Goal: Transaction & Acquisition: Purchase product/service

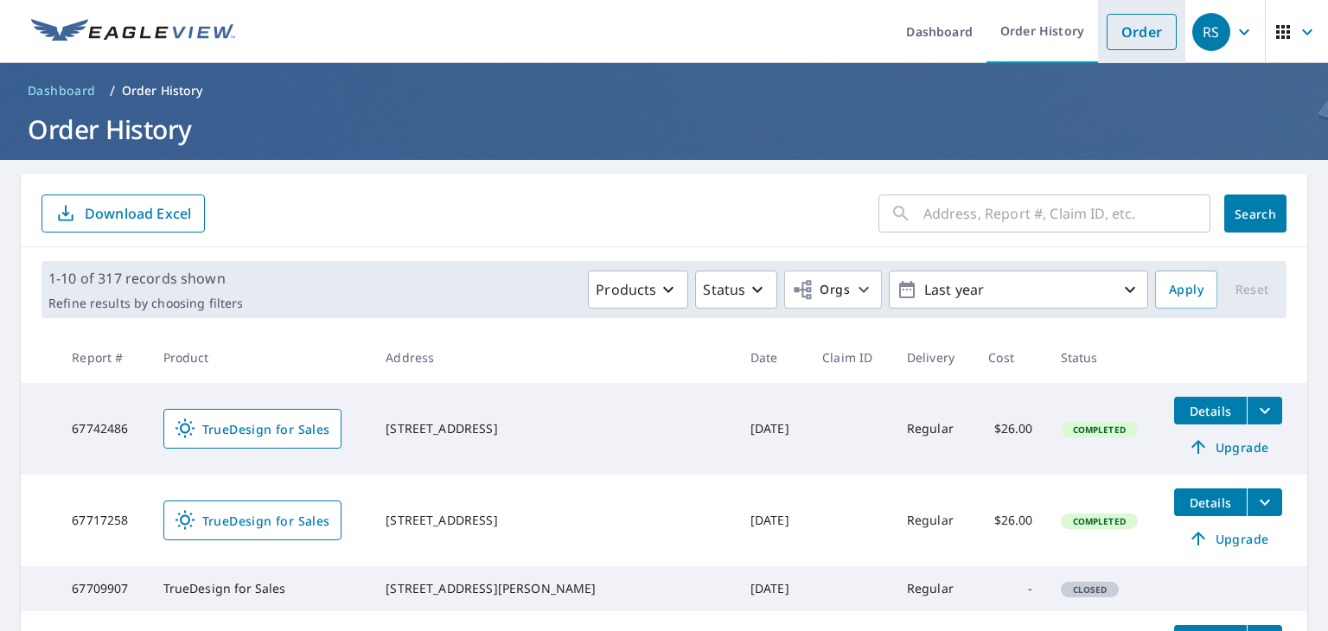
click at [1115, 29] on link "Order" at bounding box center [1141, 32] width 70 height 36
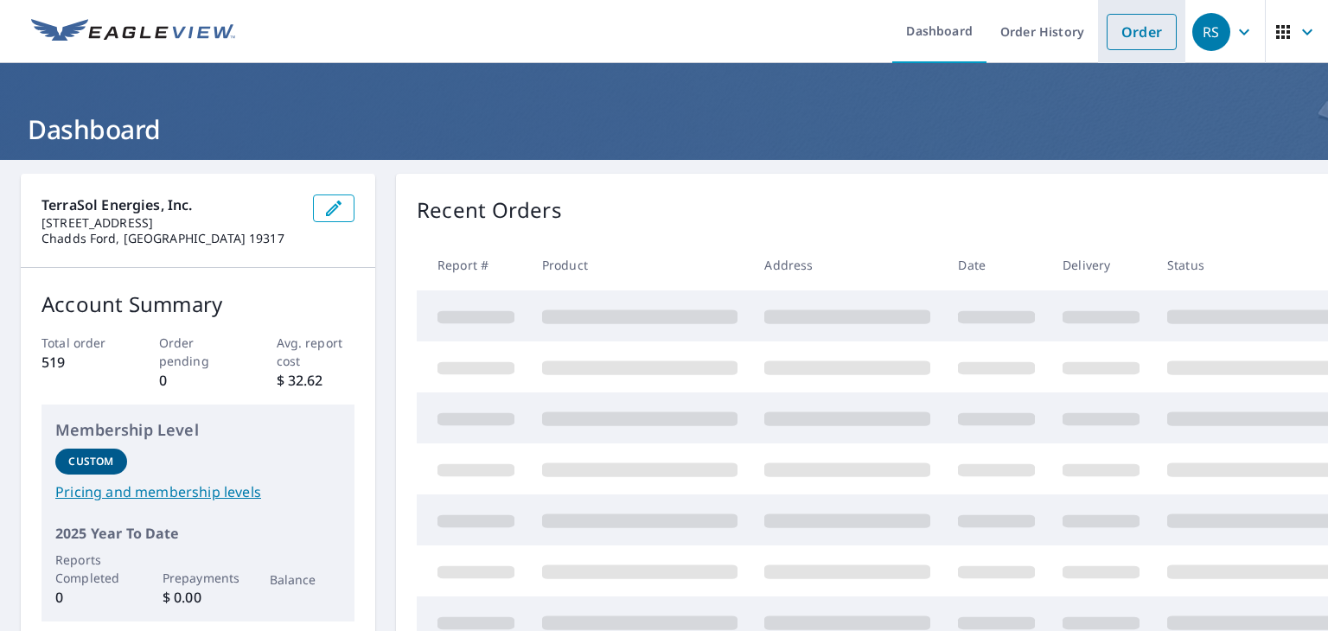
click at [1117, 35] on link "Order" at bounding box center [1141, 32] width 70 height 36
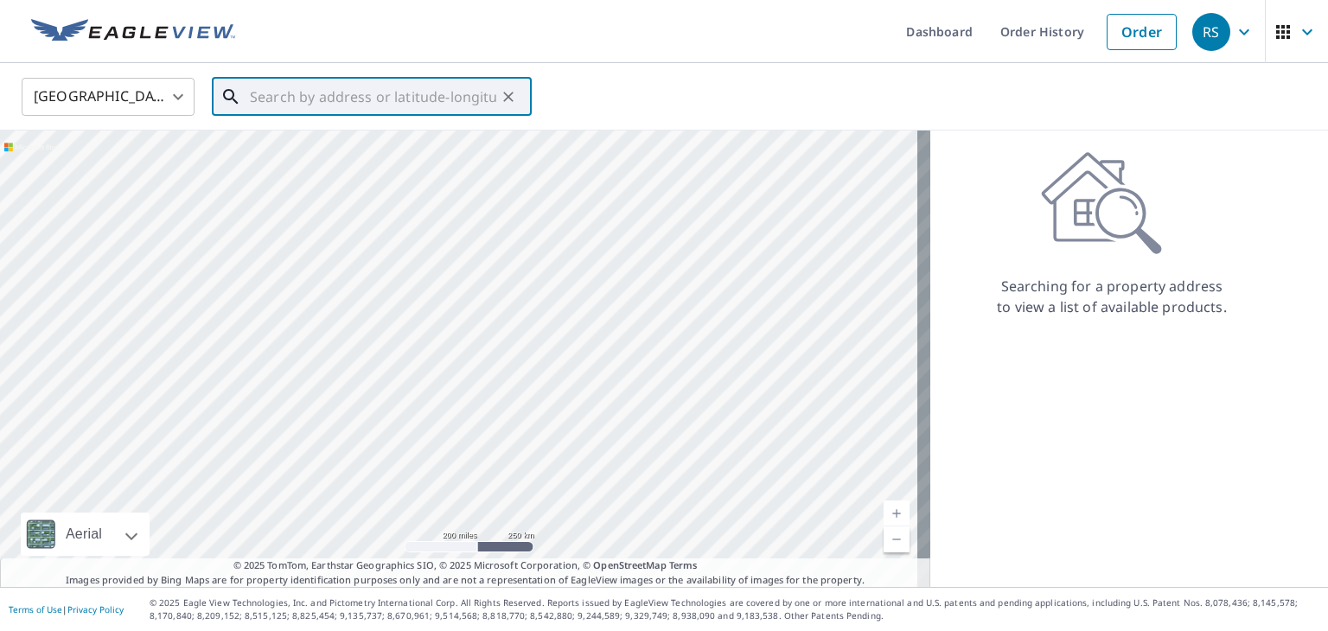
click at [339, 94] on input "text" at bounding box center [373, 97] width 246 height 48
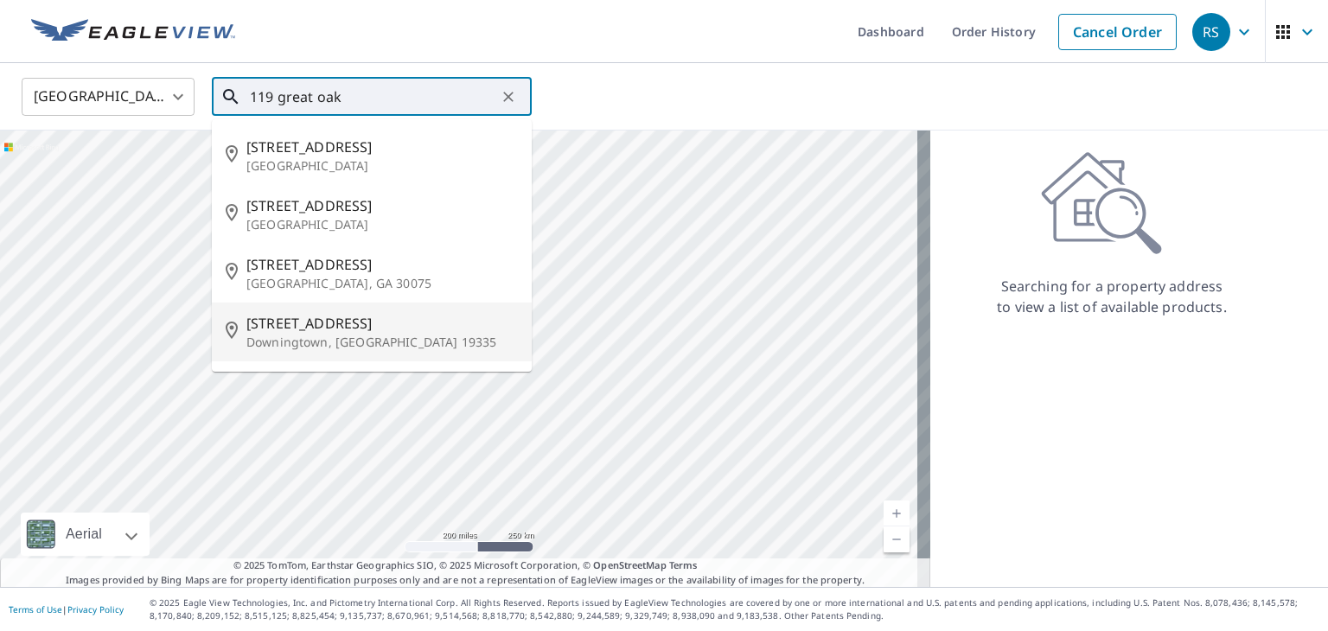
click at [296, 338] on p "Downingtown, [GEOGRAPHIC_DATA] 19335" at bounding box center [381, 342] width 271 height 17
type input "[STREET_ADDRESS][PERSON_NAME]"
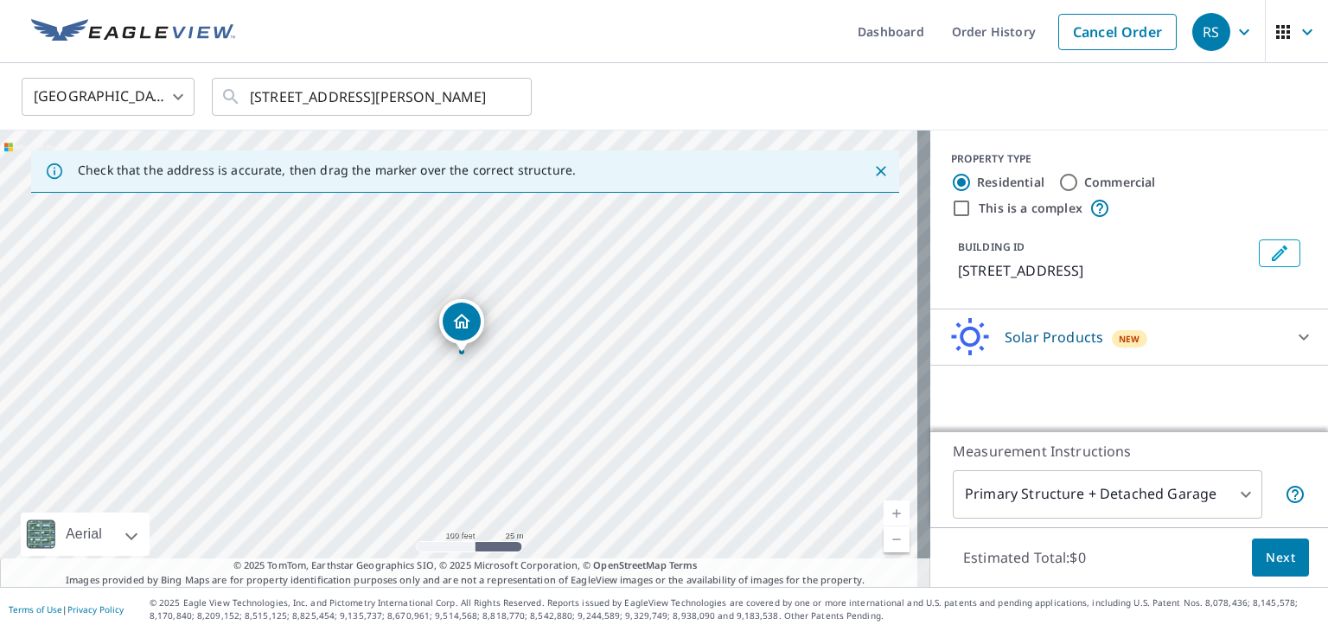
click at [1227, 337] on div "Solar Products New" at bounding box center [1113, 337] width 339 height 41
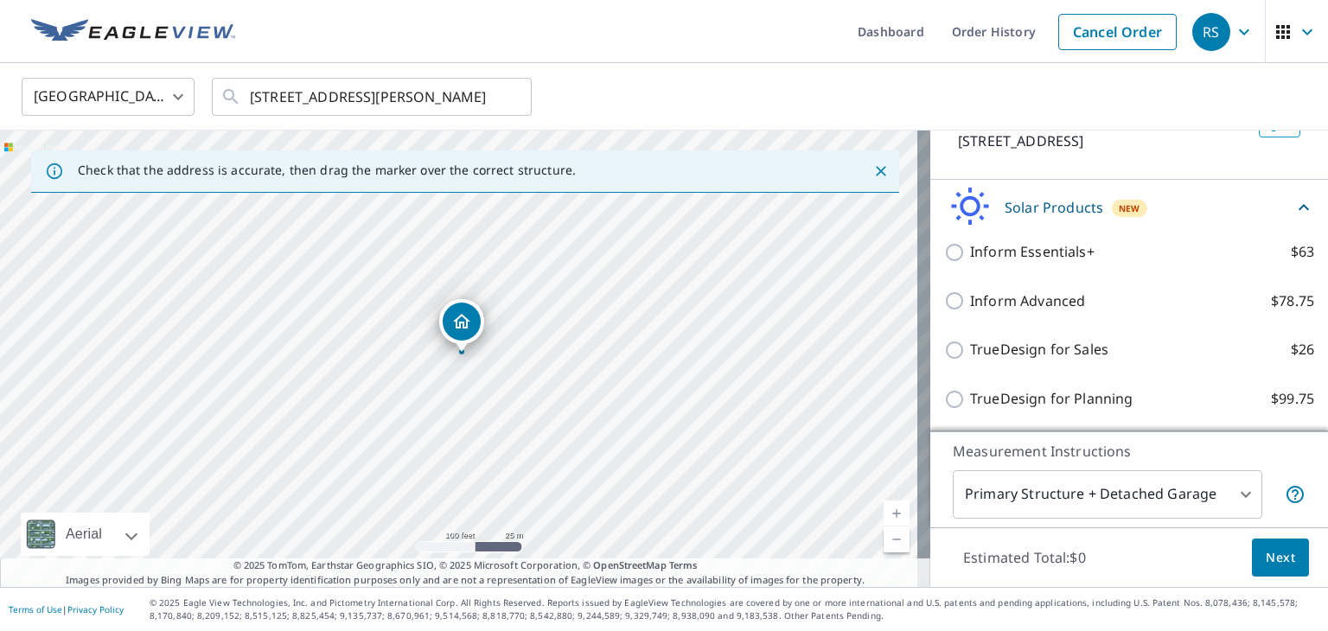
scroll to position [138, 0]
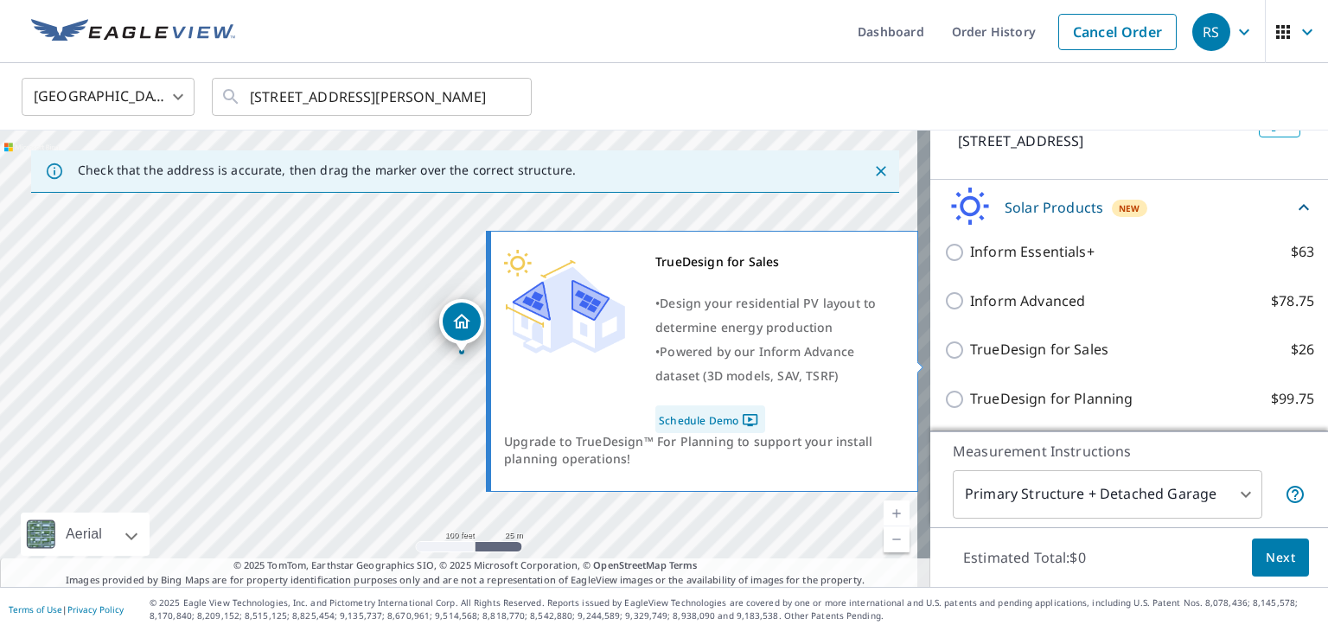
click at [970, 360] on p "TrueDesign for Sales" at bounding box center [1039, 350] width 138 height 22
click at [959, 360] on input "TrueDesign for Sales $26" at bounding box center [957, 350] width 26 height 21
checkbox input "true"
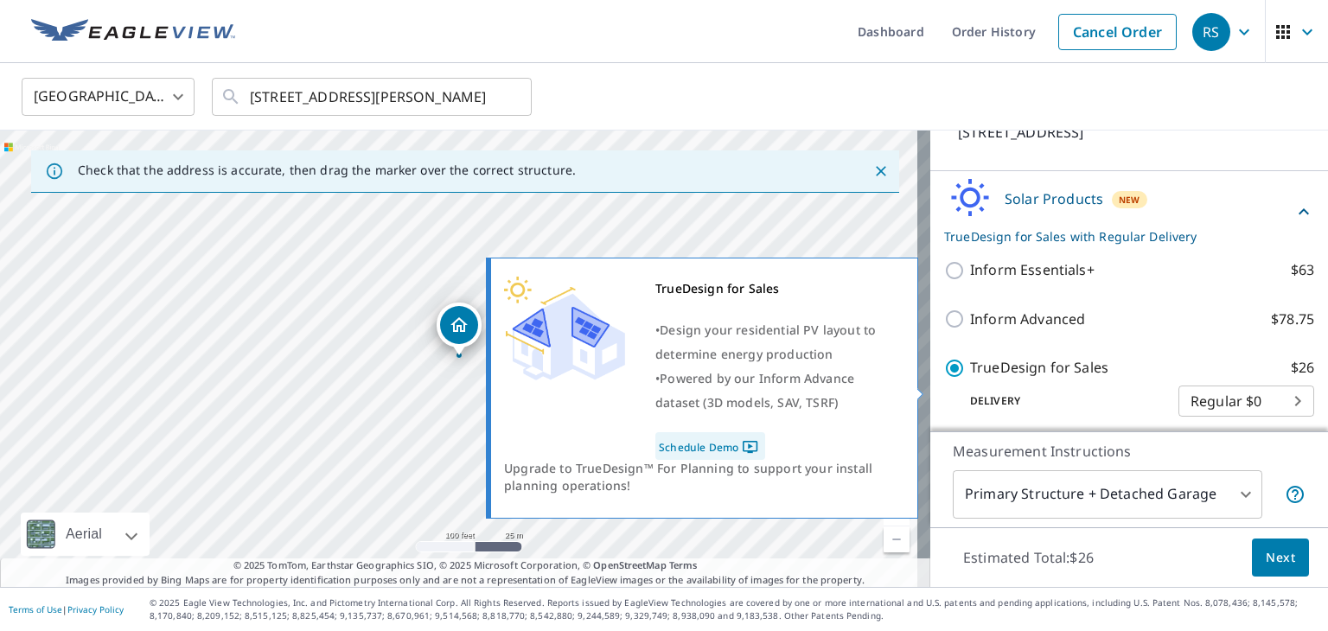
scroll to position [214, 0]
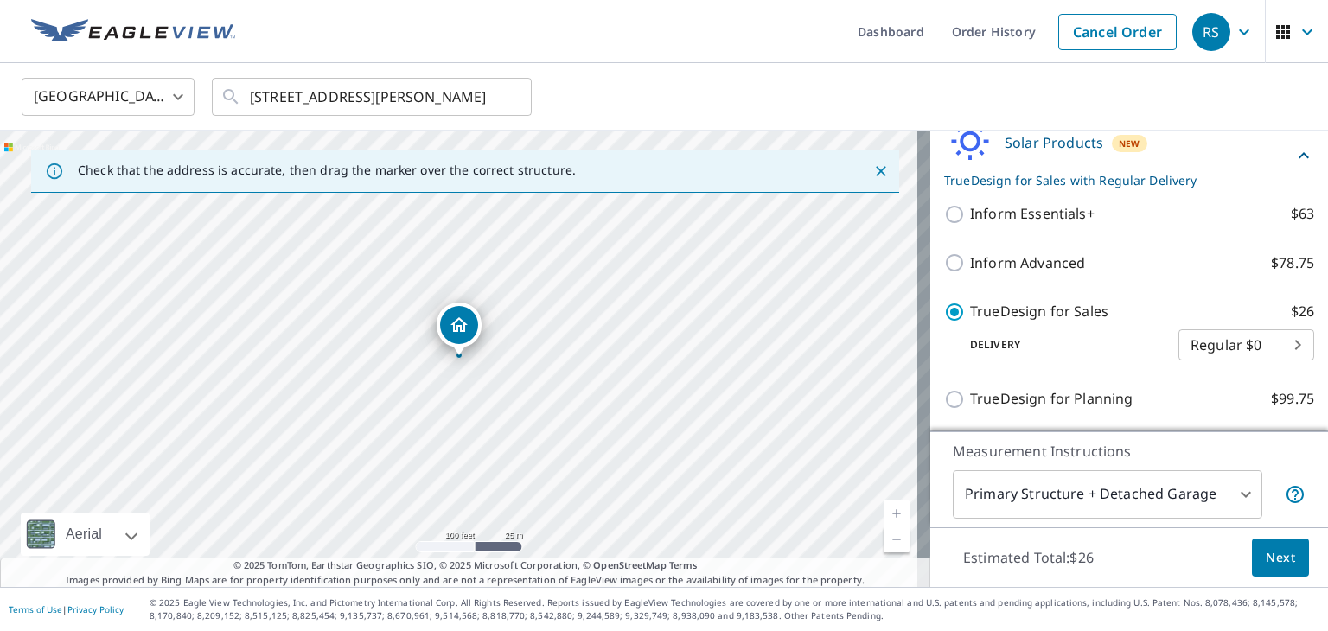
click at [1265, 565] on span "Next" at bounding box center [1279, 558] width 29 height 22
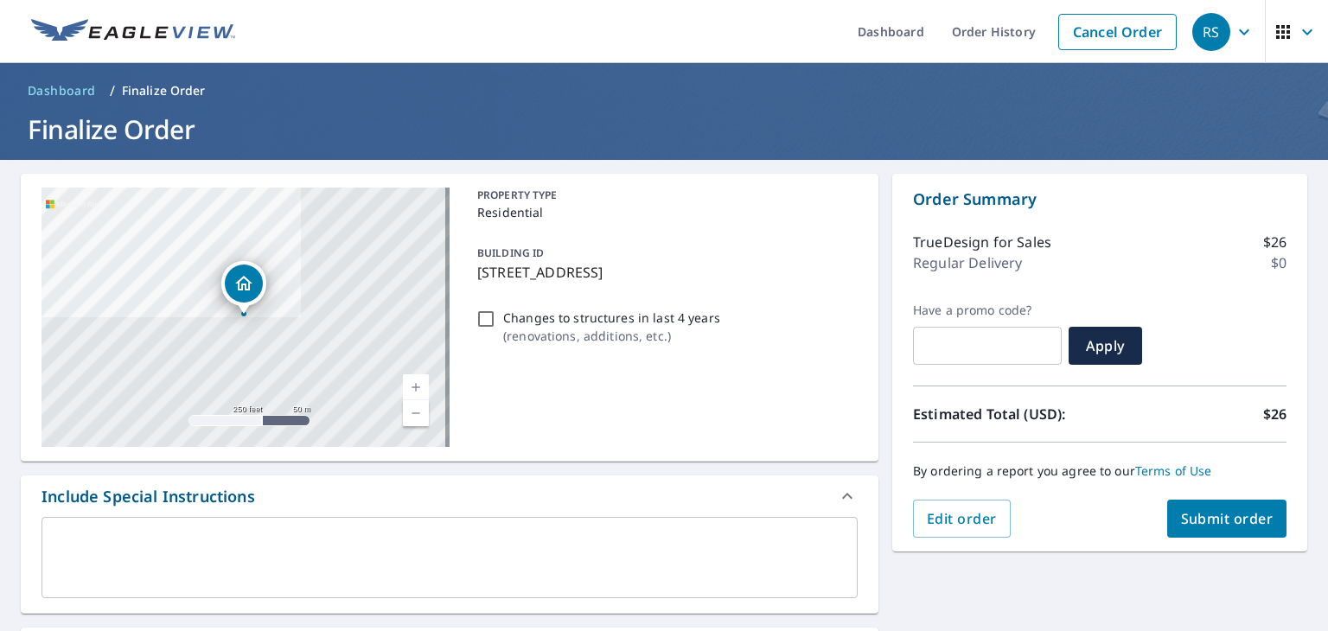
click at [1208, 509] on span "Submit order" at bounding box center [1227, 518] width 92 height 19
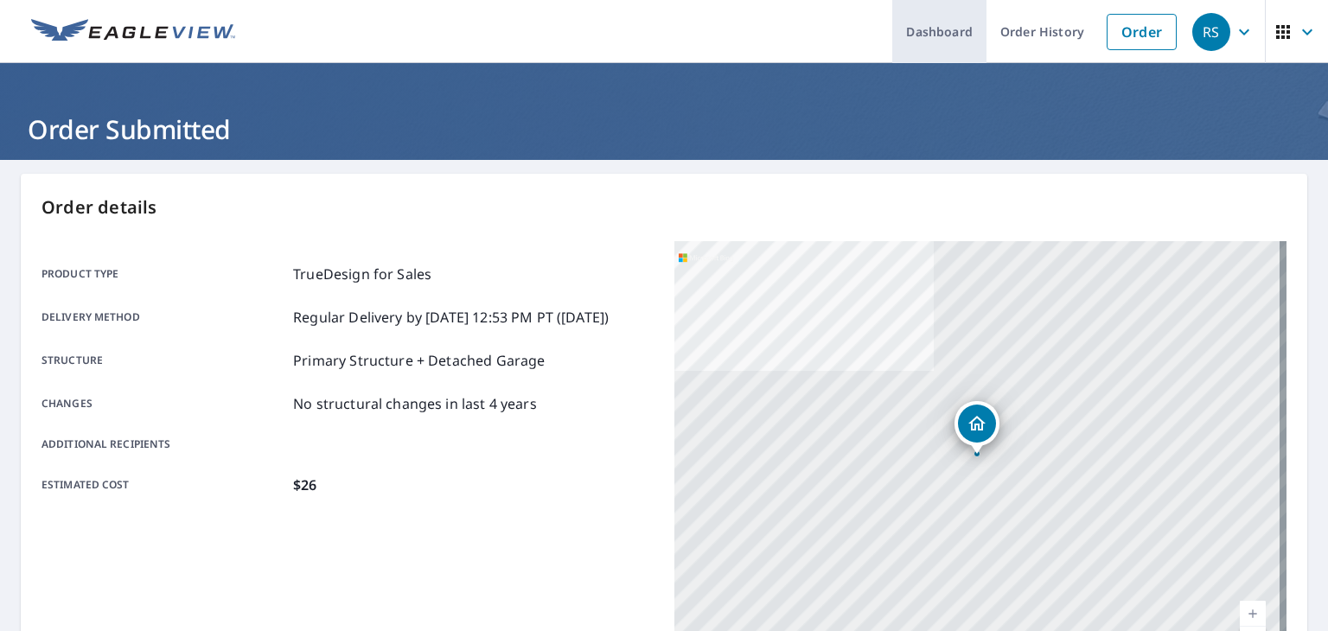
click at [913, 30] on link "Dashboard" at bounding box center [939, 31] width 94 height 63
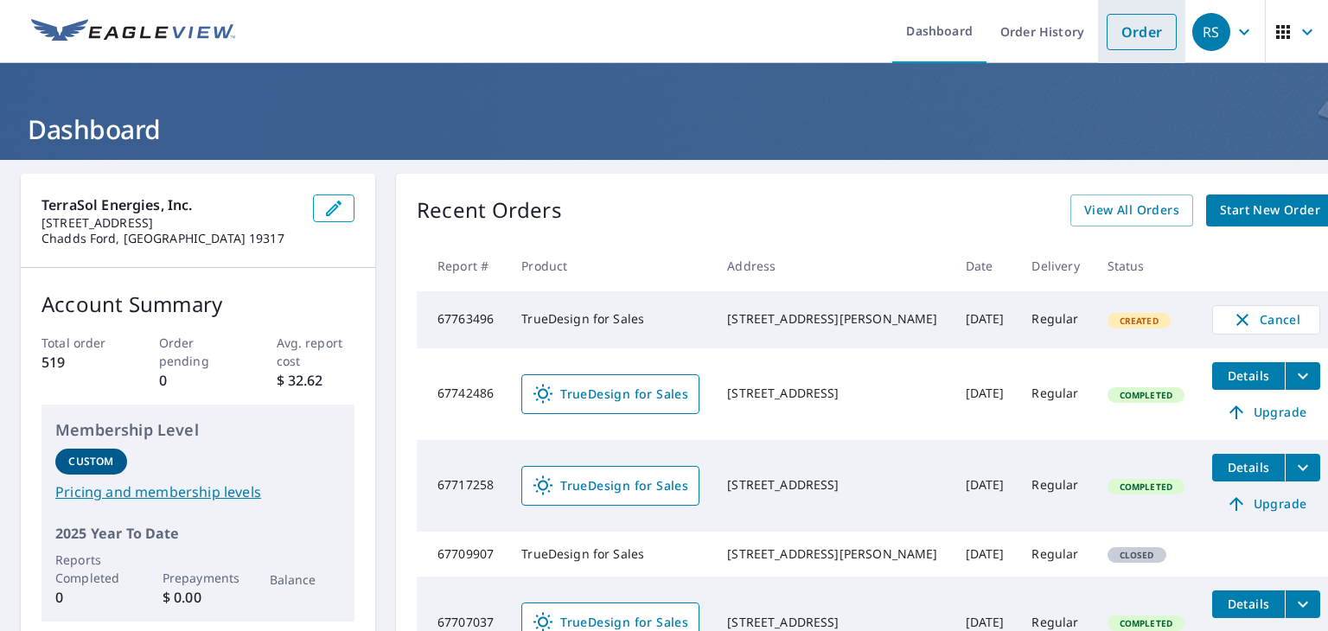
click at [1124, 25] on link "Order" at bounding box center [1141, 32] width 70 height 36
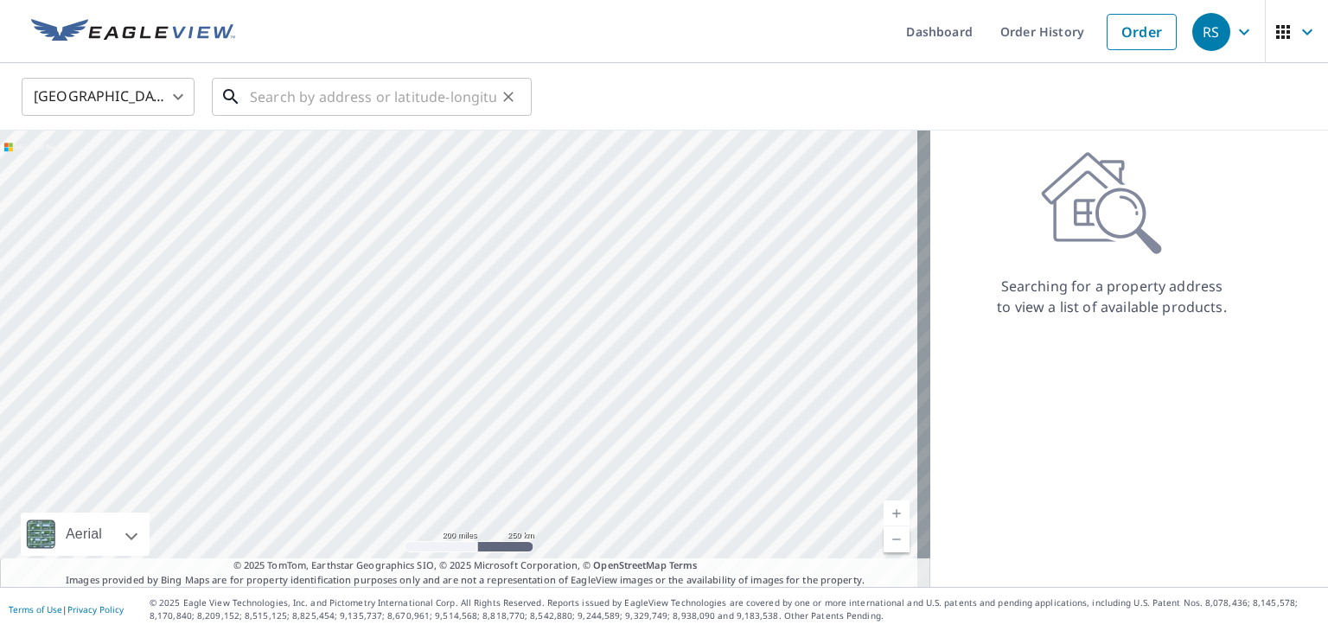
click at [390, 98] on input "text" at bounding box center [373, 97] width 246 height 48
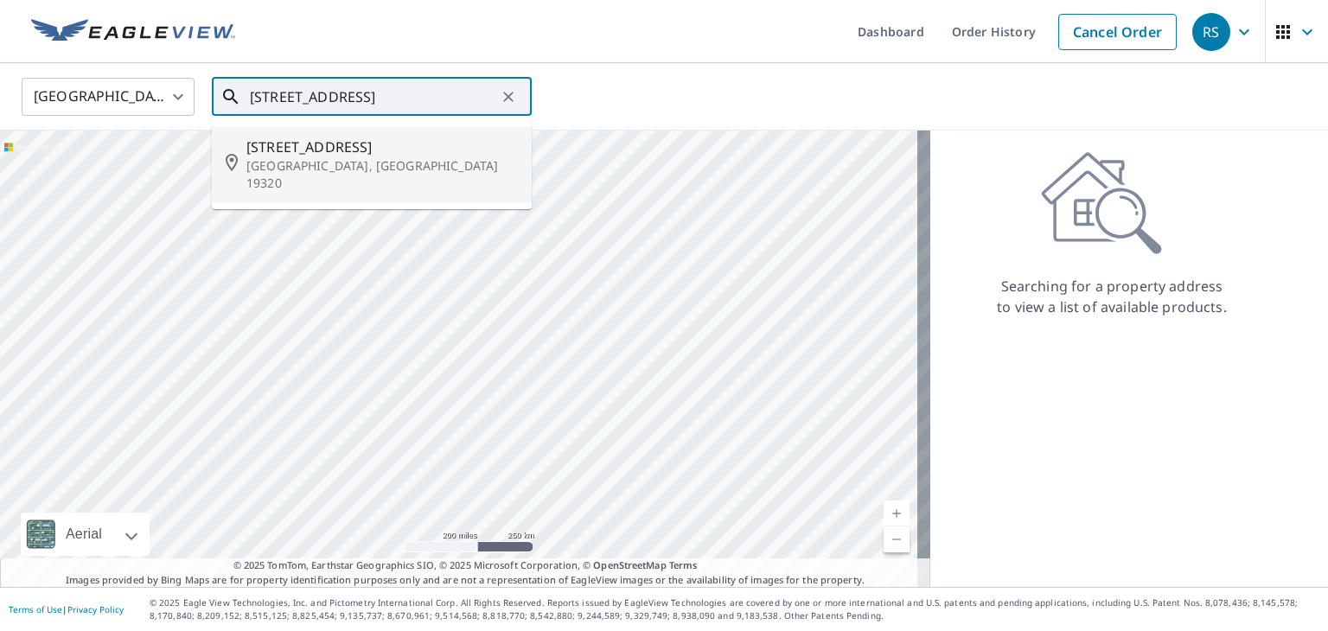
click at [391, 163] on p "[GEOGRAPHIC_DATA], [GEOGRAPHIC_DATA] 19320" at bounding box center [381, 174] width 271 height 35
type input "[STREET_ADDRESS][PERSON_NAME]"
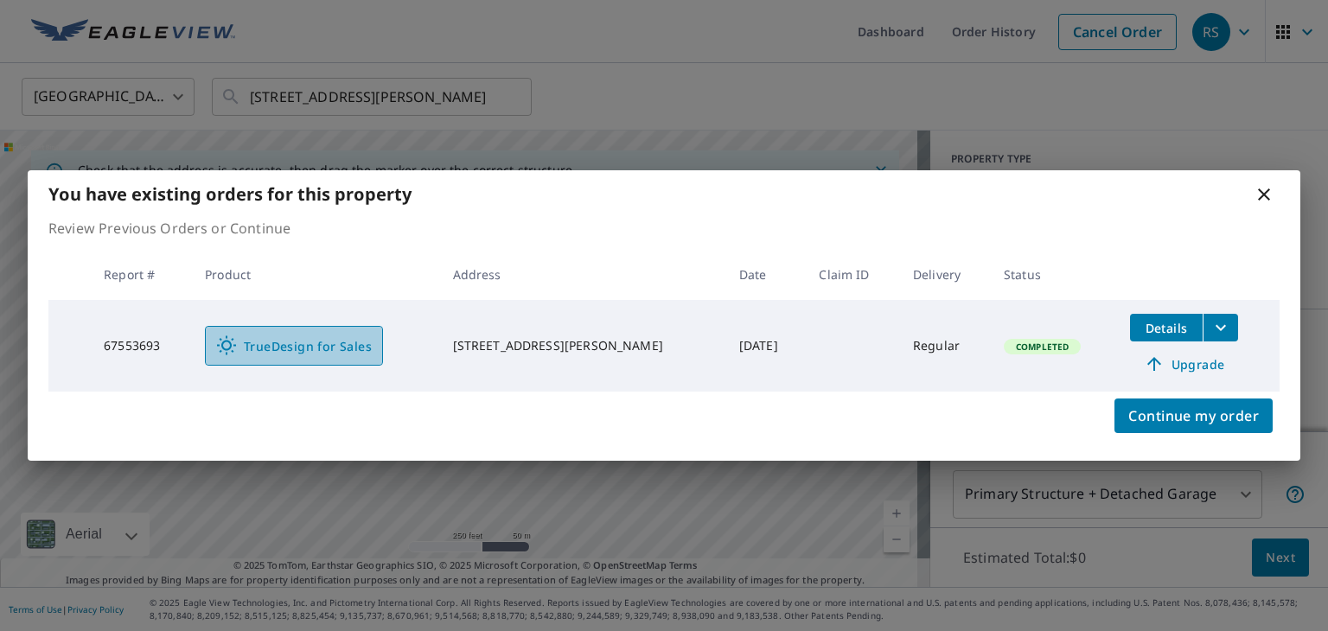
click at [322, 338] on span "TrueDesign for Sales" at bounding box center [294, 345] width 156 height 21
